Goal: Complete application form

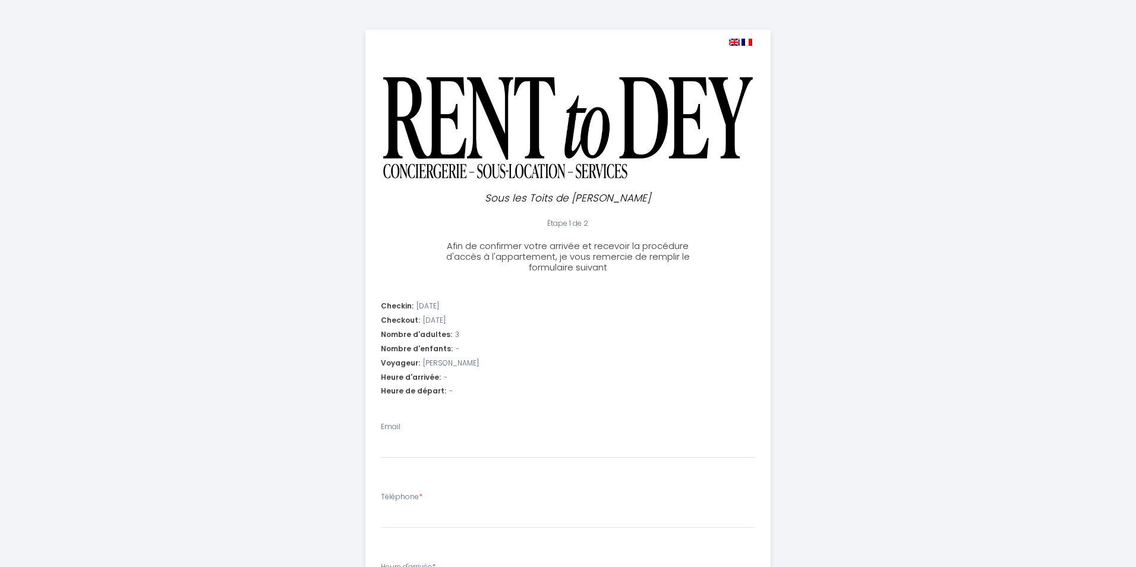
select select
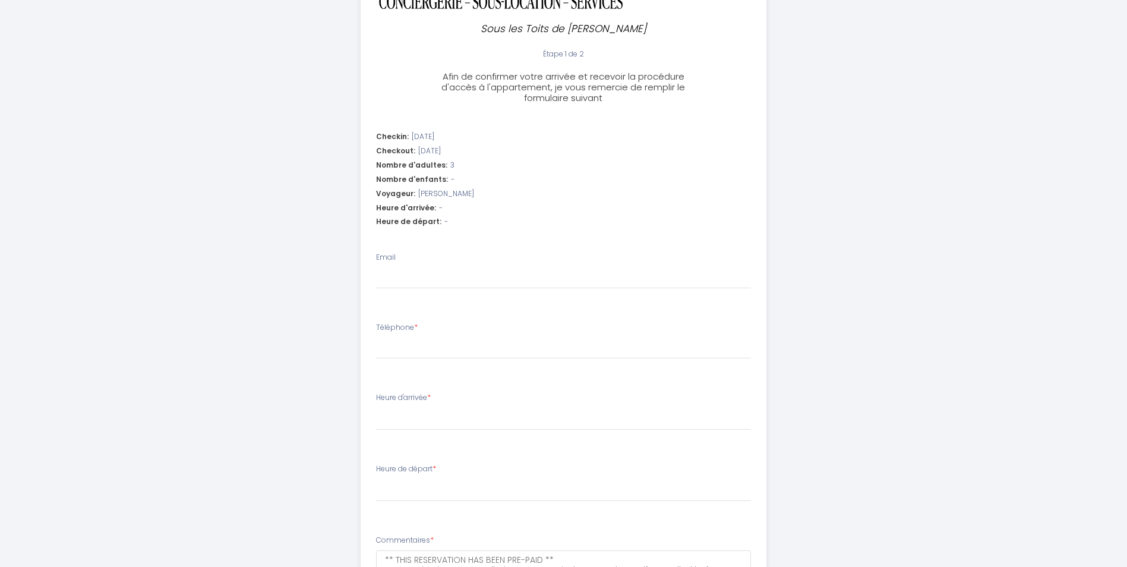
scroll to position [208, 0]
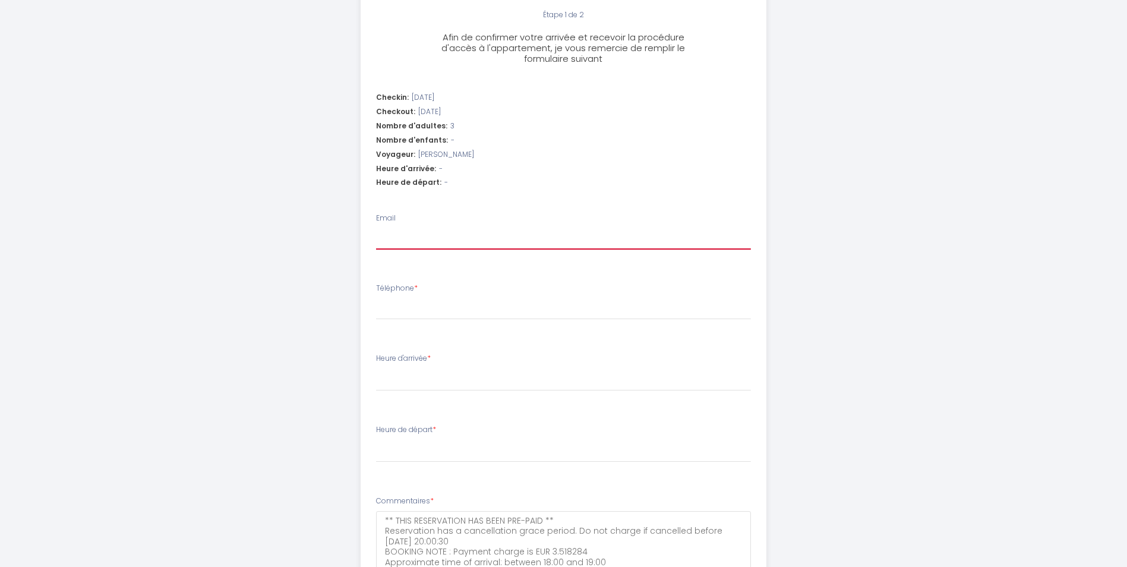
click at [421, 241] on input "Email" at bounding box center [563, 238] width 375 height 21
type input "[PERSON_NAME][EMAIL_ADDRESS][DOMAIN_NAME]"
select select
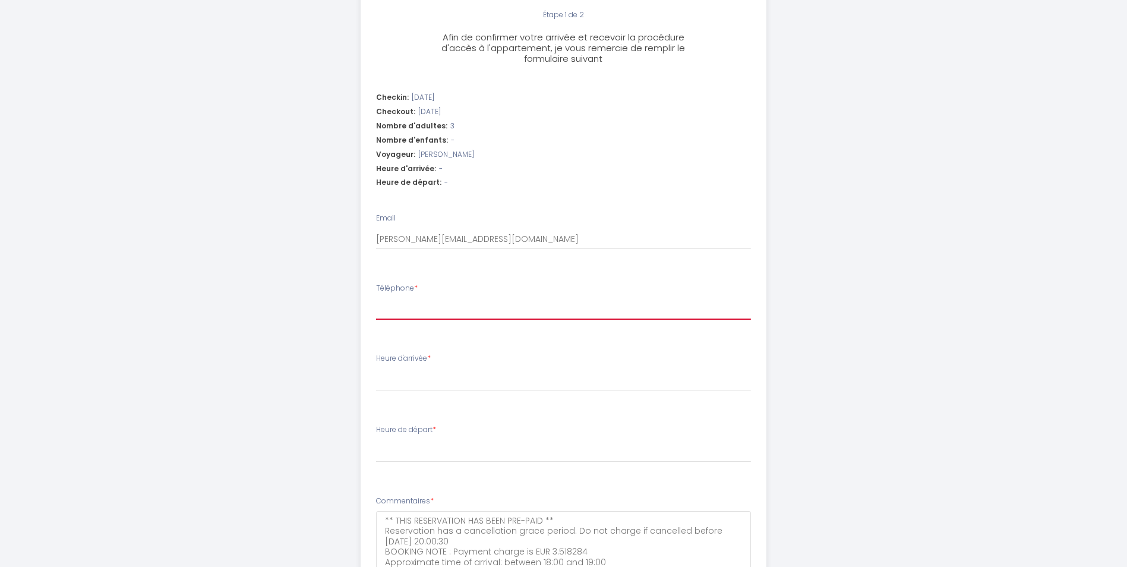
click at [447, 303] on input "Téléphone *" at bounding box center [563, 308] width 375 height 21
type input "+"
select select
type input "+3"
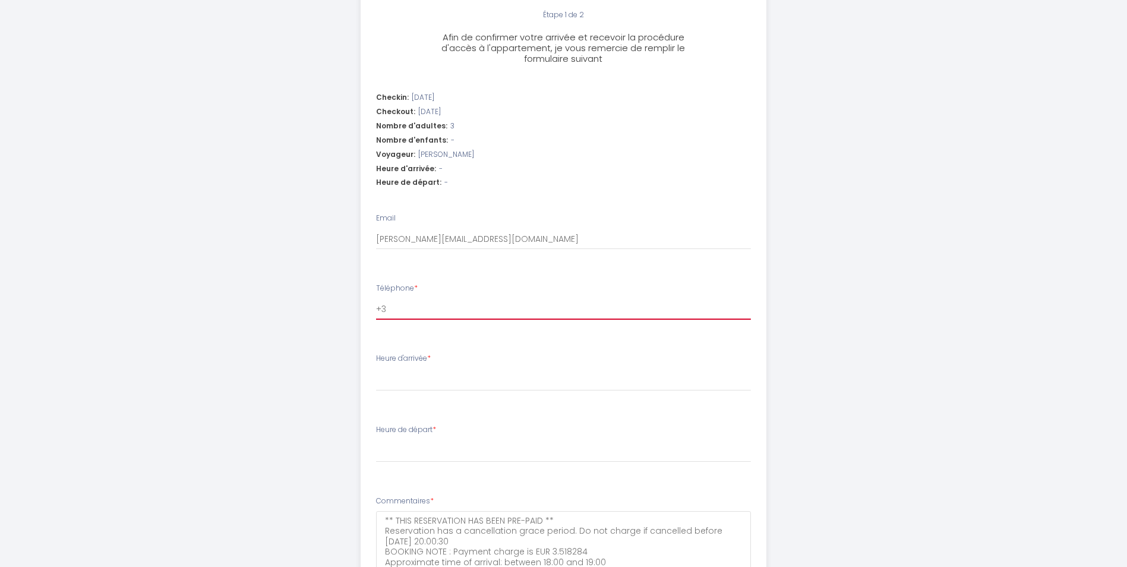
select select
type input "+32"
select select
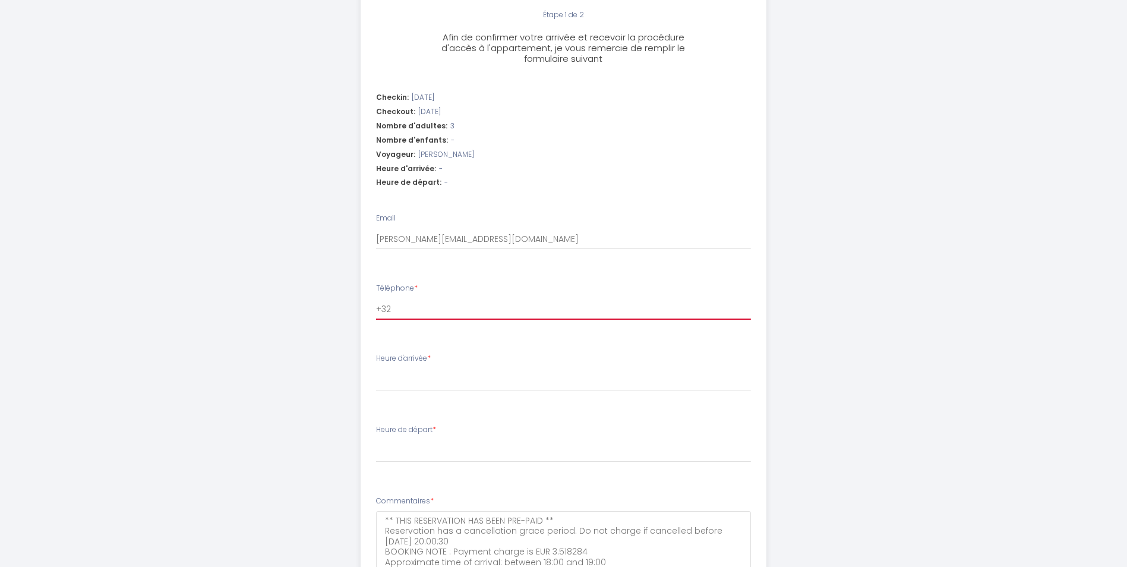
type input "+324"
select select
type input "+3249"
select select
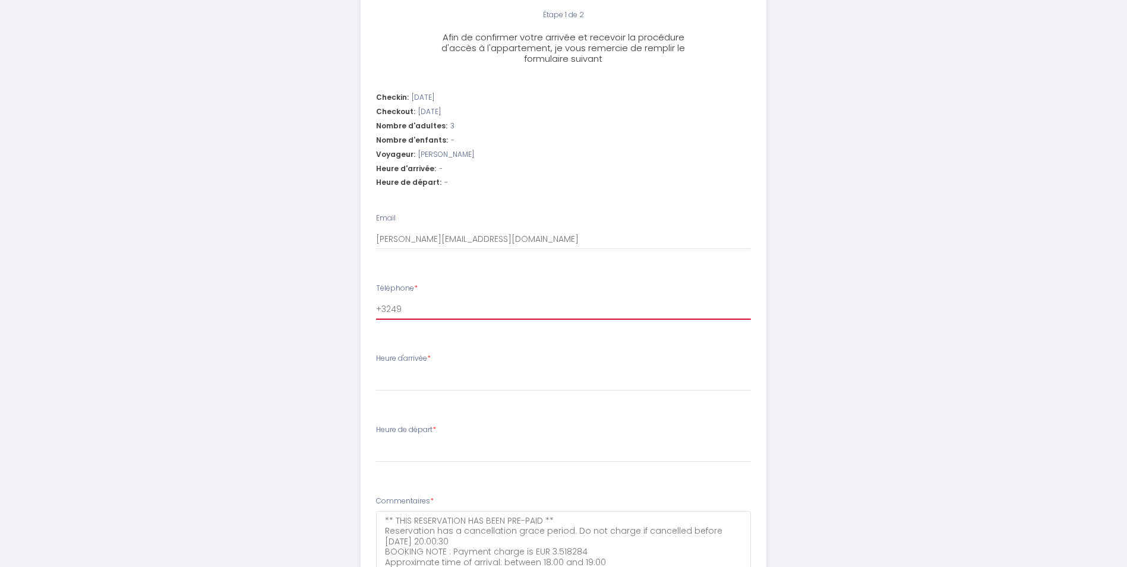
select select
type input "+32496"
select select
type input "+324963"
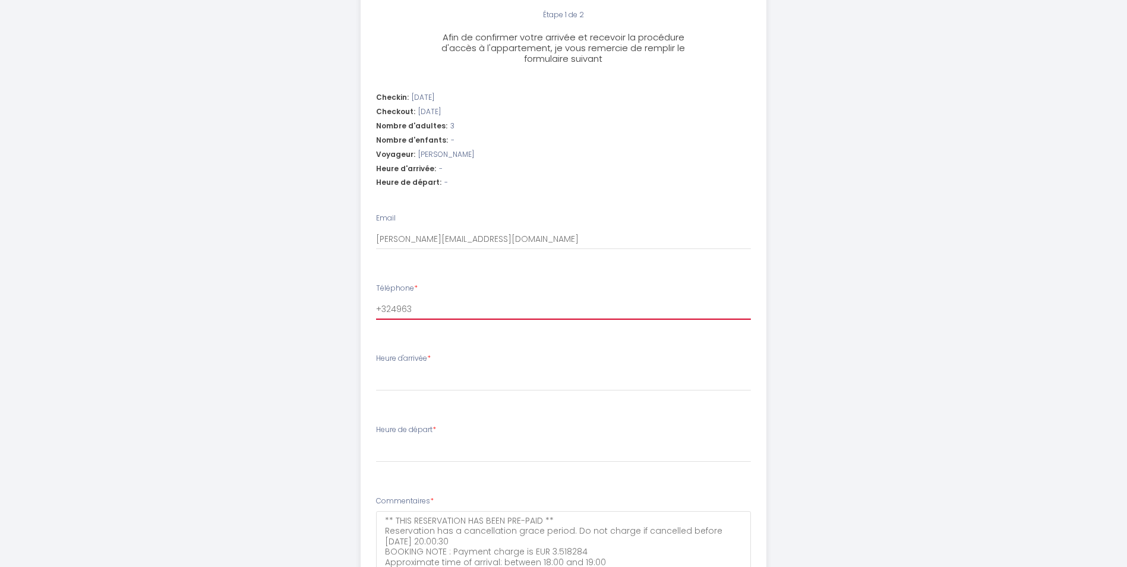
select select
type input "+3249635"
select select
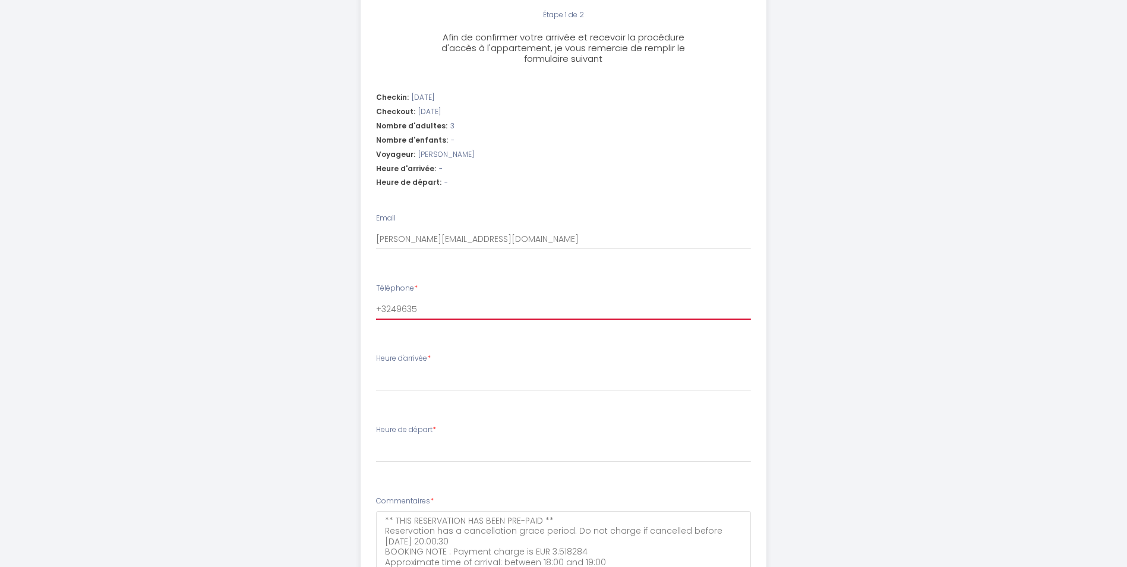
type input "+32496355"
select select
type input "[PHONE_NUMBER]"
select select
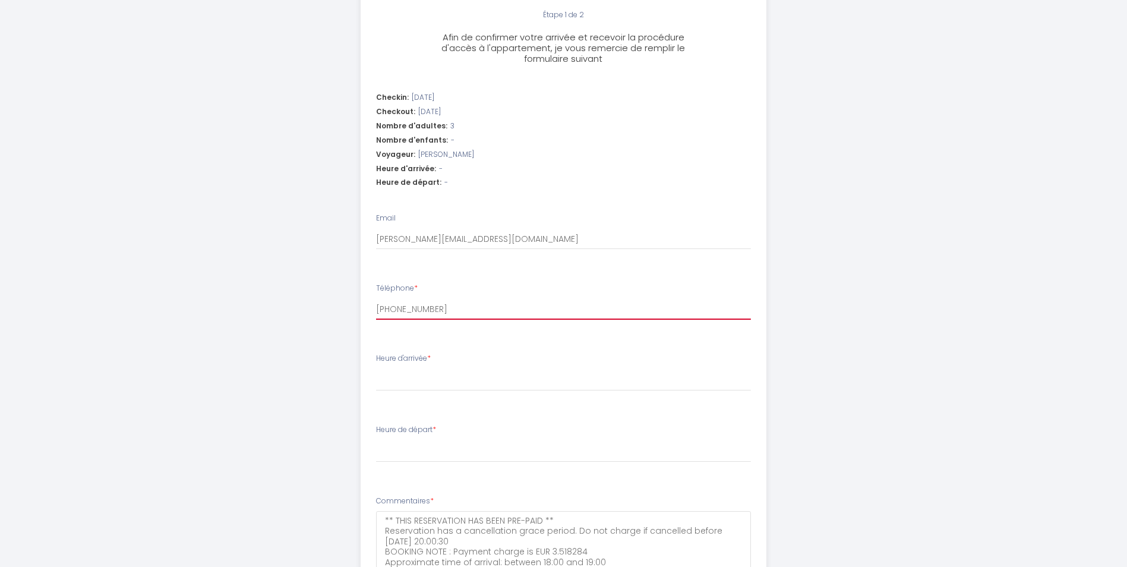
select select
type input "[PHONE_NUMBER]"
select select
type input "[PHONE_NUMBER]"
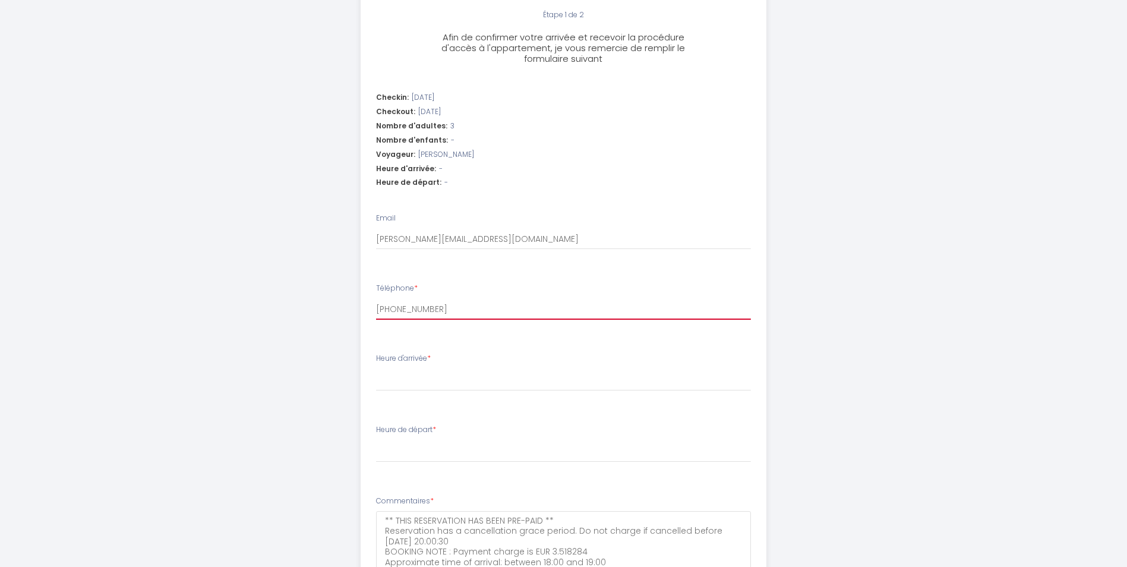
select select
type input "[PHONE_NUMBER]"
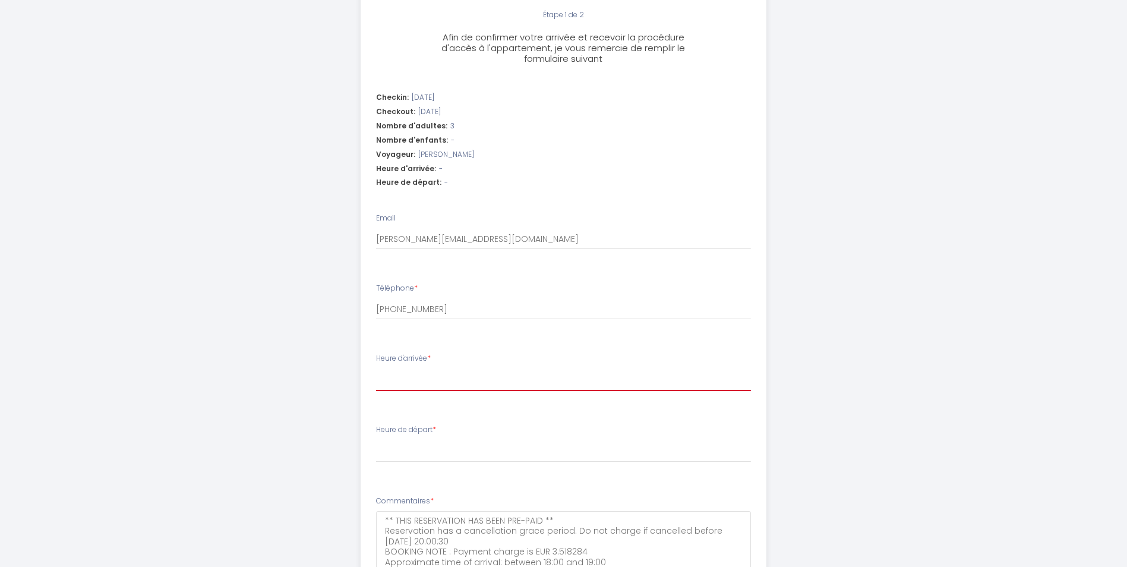
click at [438, 380] on select "16:00 16:30 17:00 17:30 18:00 18:30 19:00 19:30 20:00 20:30 21:00 21:30" at bounding box center [563, 379] width 375 height 23
select select "17:00"
click at [376, 368] on select "16:00 16:30 17:00 17:30 18:00 18:30 19:00 19:30 20:00 20:30 21:00 21:30" at bounding box center [563, 379] width 375 height 23
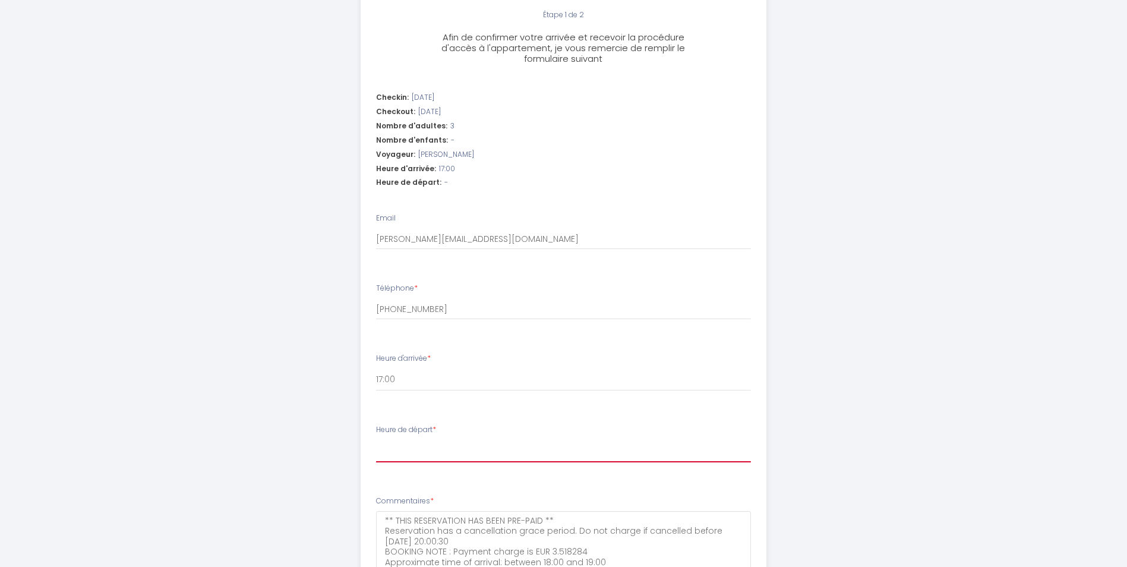
click at [472, 451] on select "00:00 00:30 01:00 01:30 02:00 02:30 03:00 03:30 04:00 04:30 05:00 05:30 06:00 0…" at bounding box center [563, 451] width 375 height 23
select select "10:00"
click at [376, 440] on select "00:00 00:30 01:00 01:30 02:00 02:30 03:00 03:30 04:00 04:30 05:00 05:30 06:00 0…" at bounding box center [563, 451] width 375 height 23
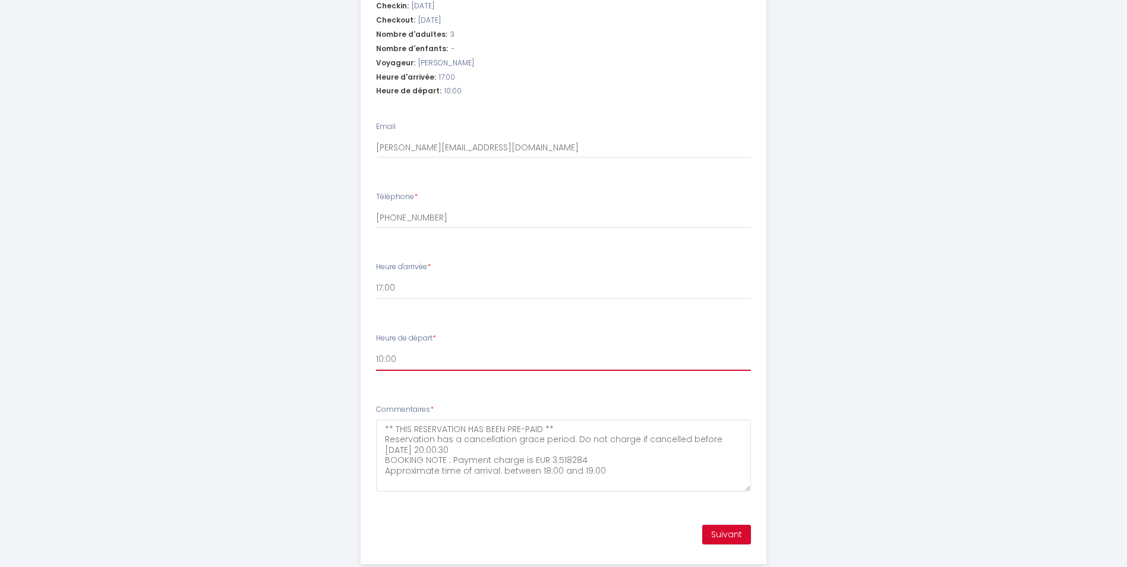
scroll to position [327, 0]
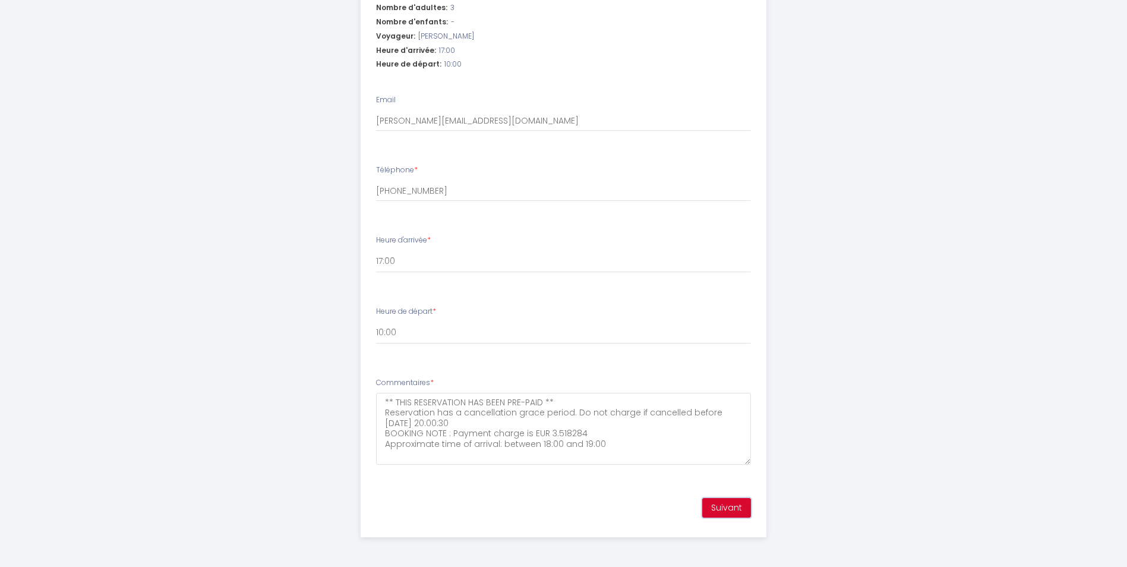
click at [729, 503] on button "Suivant" at bounding box center [726, 508] width 49 height 20
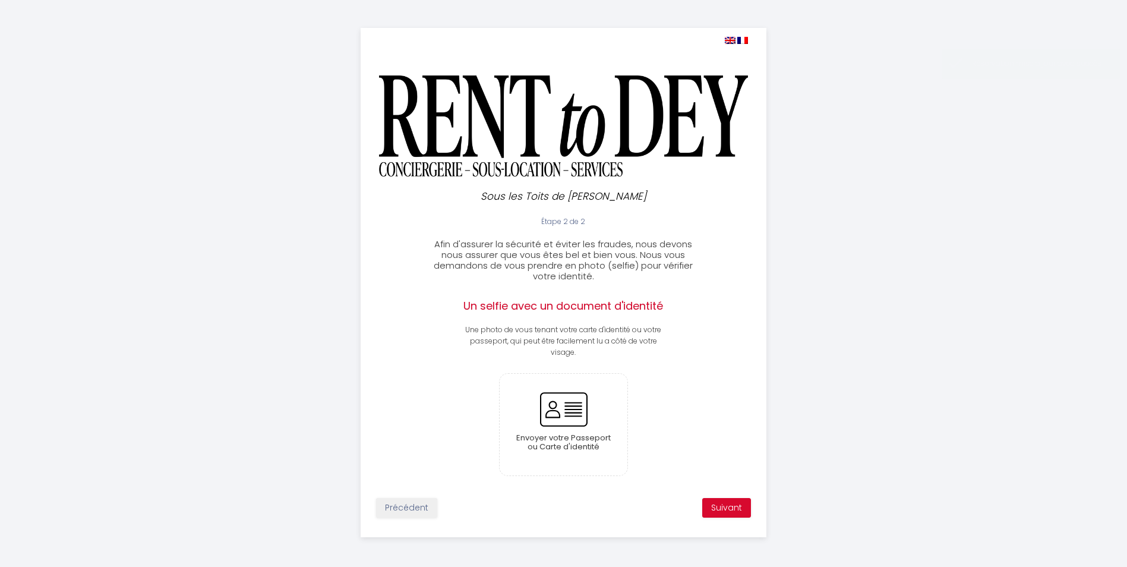
scroll to position [0, 0]
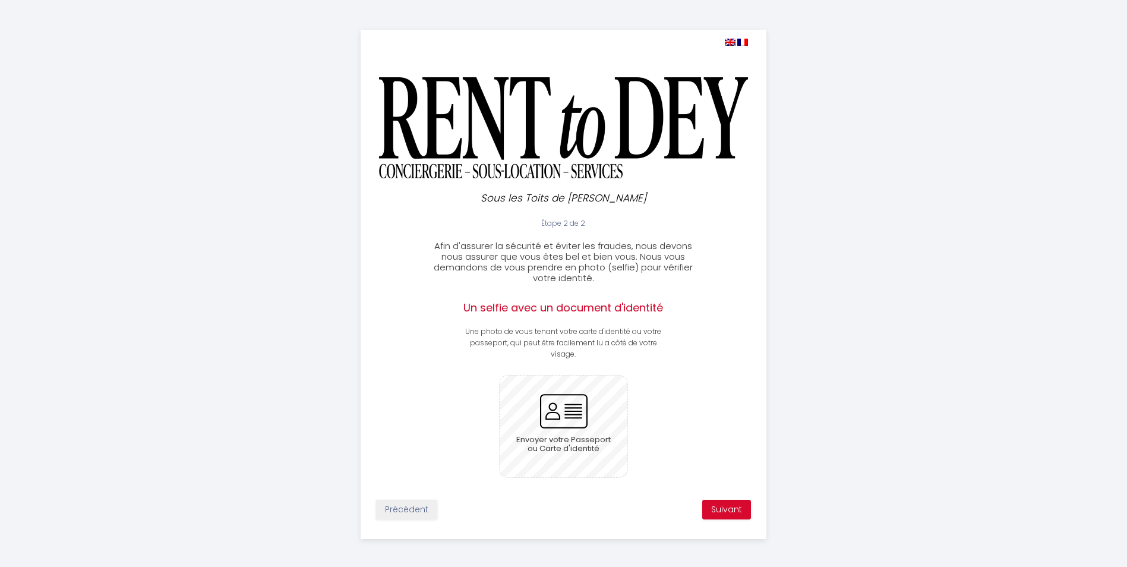
click at [570, 407] on input "file" at bounding box center [564, 426] width 128 height 102
click at [555, 412] on input "file" at bounding box center [564, 426] width 128 height 102
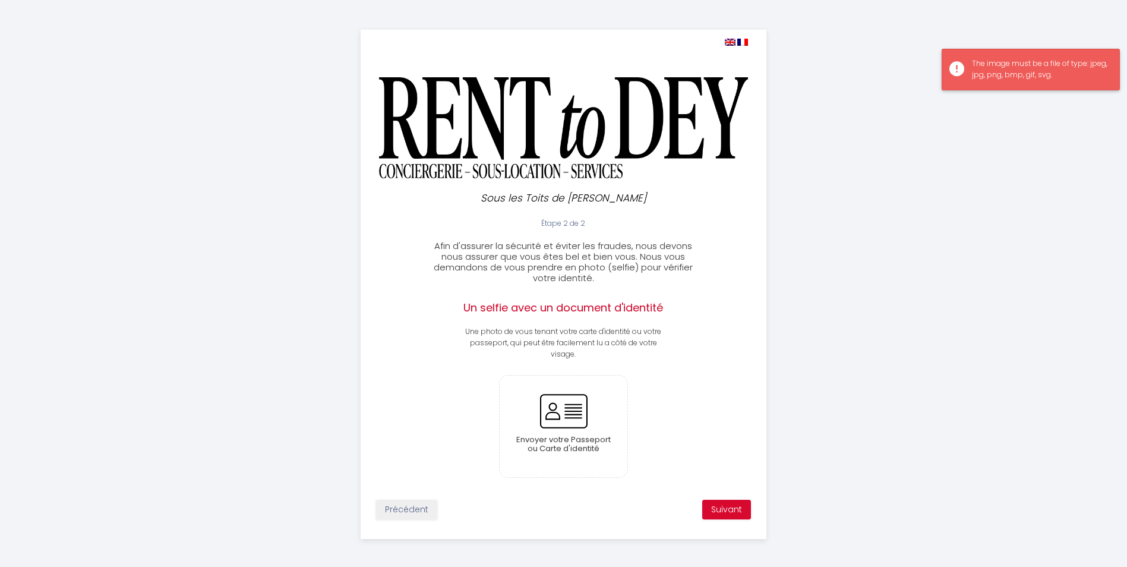
click at [1001, 65] on div "The image must be a file of type: jpeg, jpg, png, bmp, gif, svg." at bounding box center [1039, 69] width 135 height 23
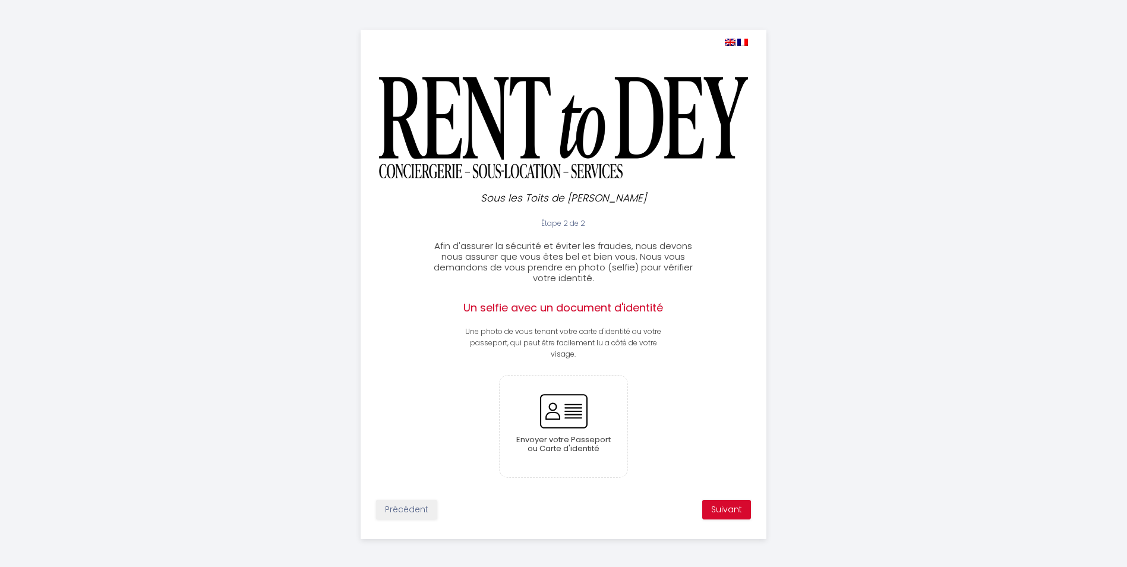
click at [731, 498] on div "Précédent Suivant" at bounding box center [563, 509] width 404 height 34
click at [730, 508] on button "Suivant" at bounding box center [726, 510] width 49 height 20
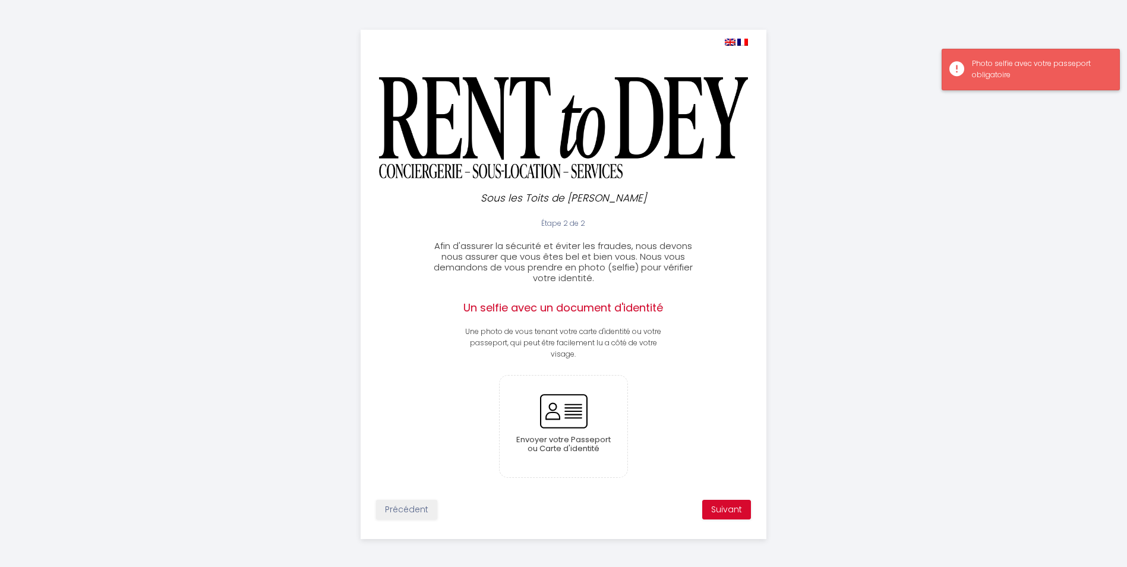
click at [971, 80] on div "Photo selfie avec votre passeport obligatoire" at bounding box center [1030, 70] width 178 height 42
